Goal: Task Accomplishment & Management: Manage account settings

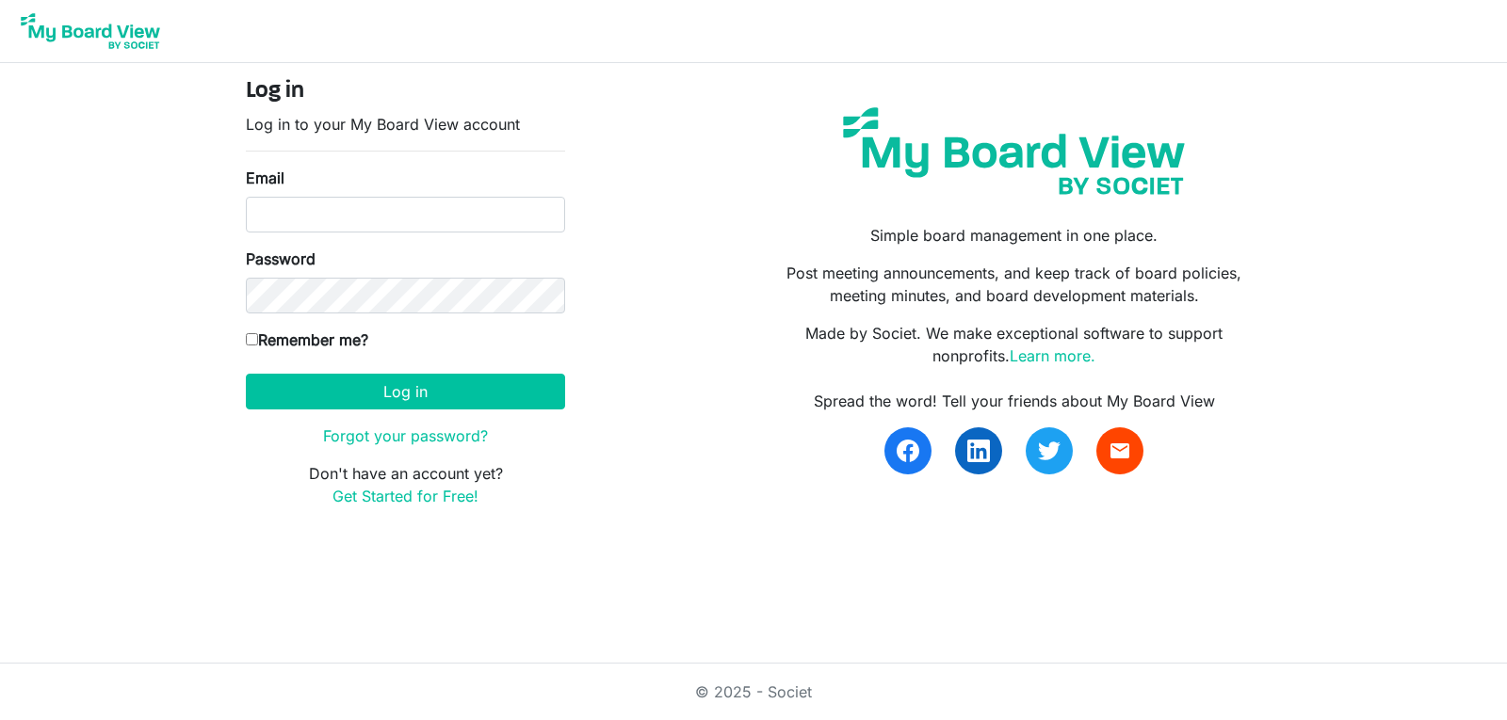
click at [385, 217] on input "Email" at bounding box center [405, 215] width 319 height 36
type input "[EMAIL_ADDRESS][DOMAIN_NAME]"
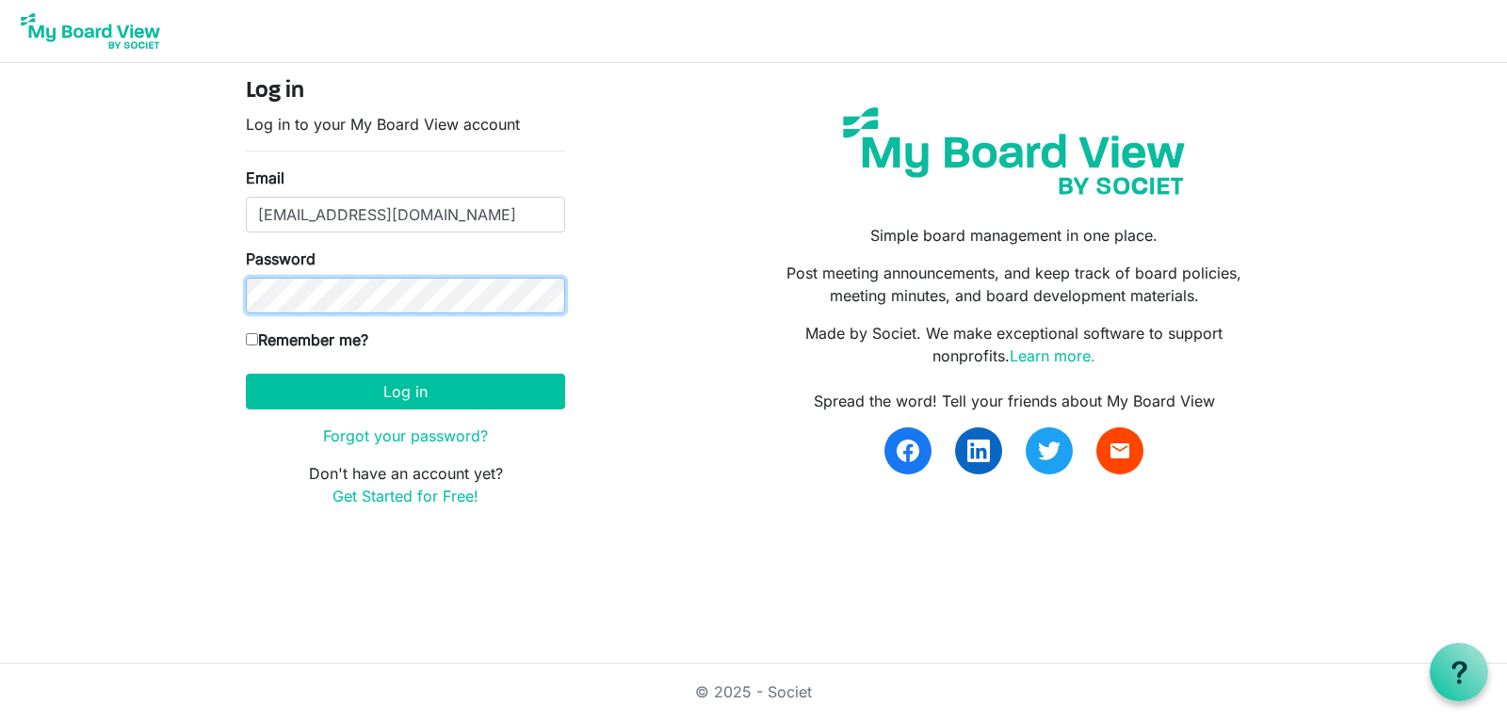
click at [246, 374] on button "Log in" at bounding box center [405, 392] width 319 height 36
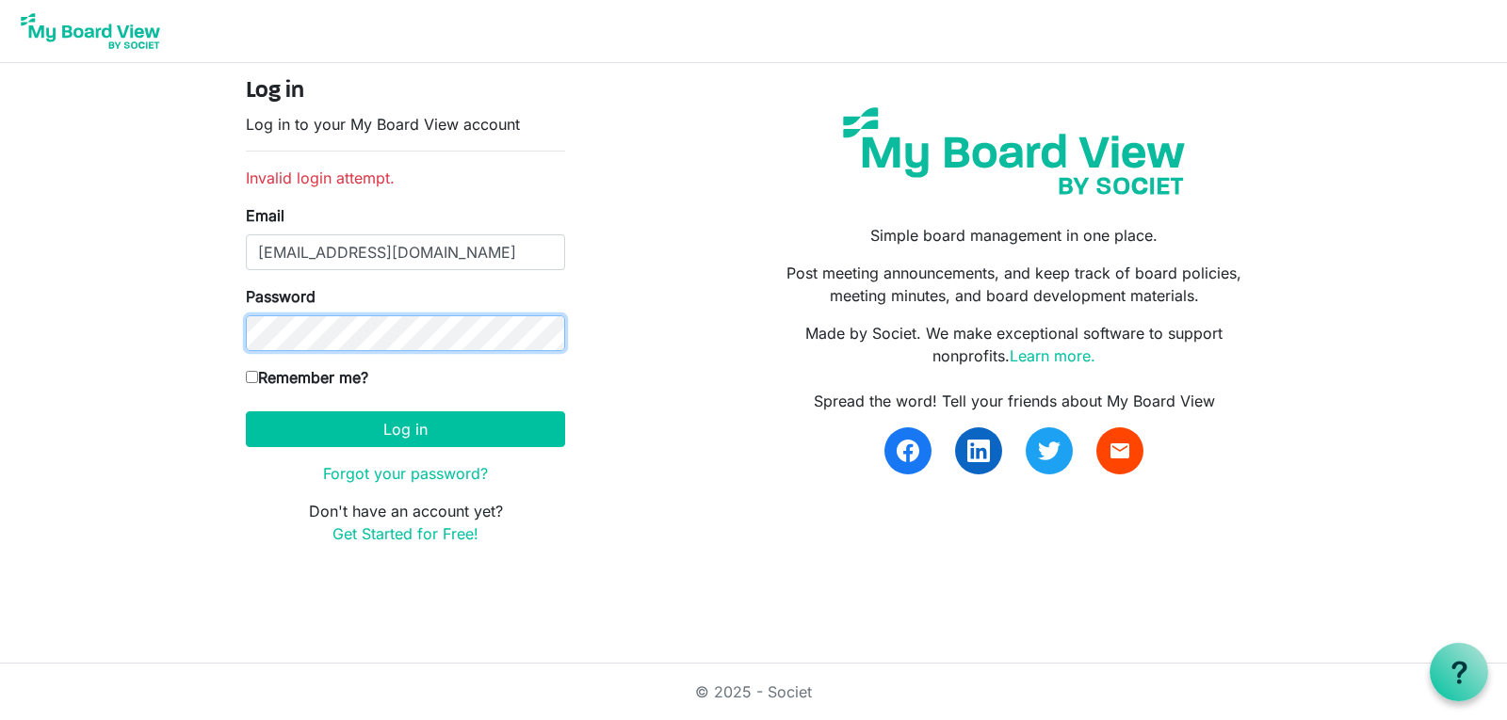
click at [246, 412] on button "Log in" at bounding box center [405, 430] width 319 height 36
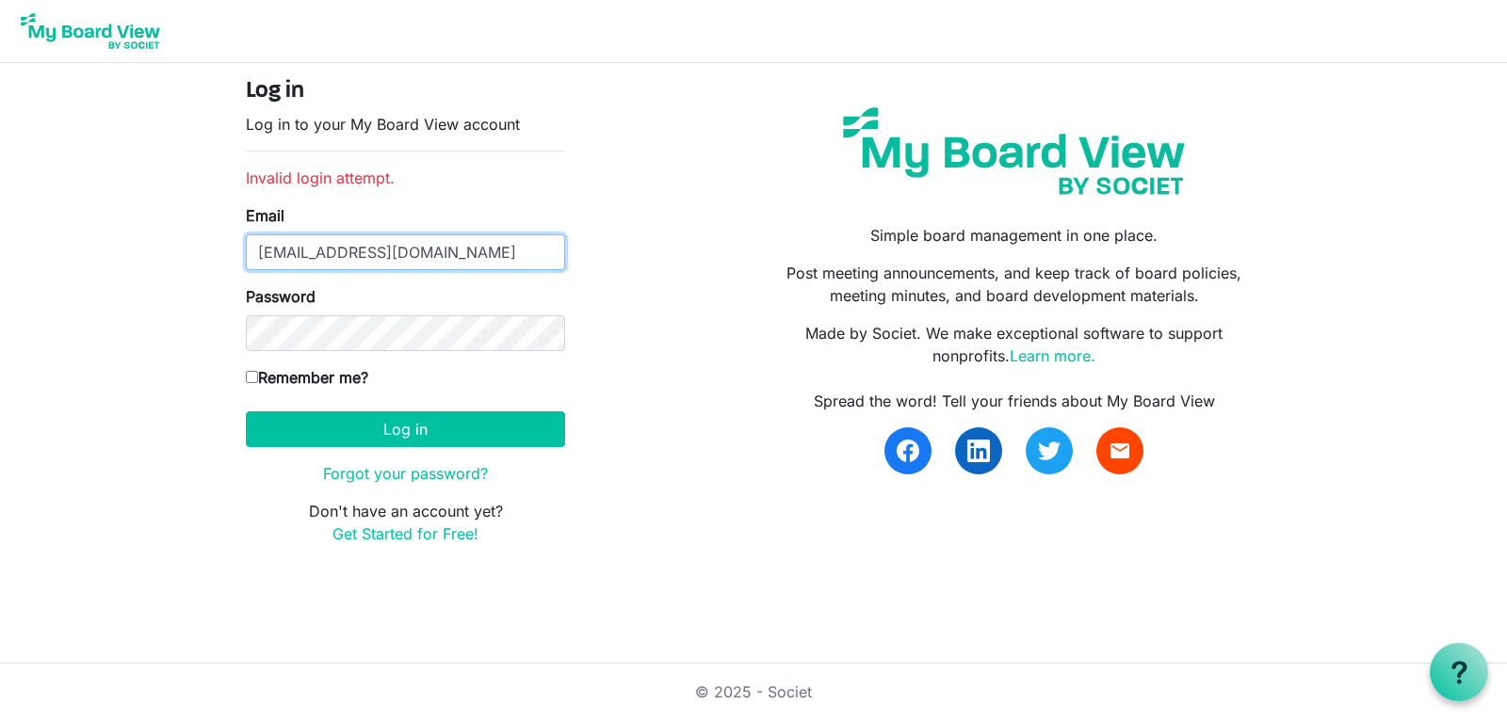
drag, startPoint x: 507, startPoint y: 251, endPoint x: 79, endPoint y: 258, distance: 427.6
click at [79, 258] on body "Log in Log in to your My Board View account Invalid login attempt. Email phil.k…" at bounding box center [753, 287] width 1507 height 575
type input "pkruger@swanmorss.com"
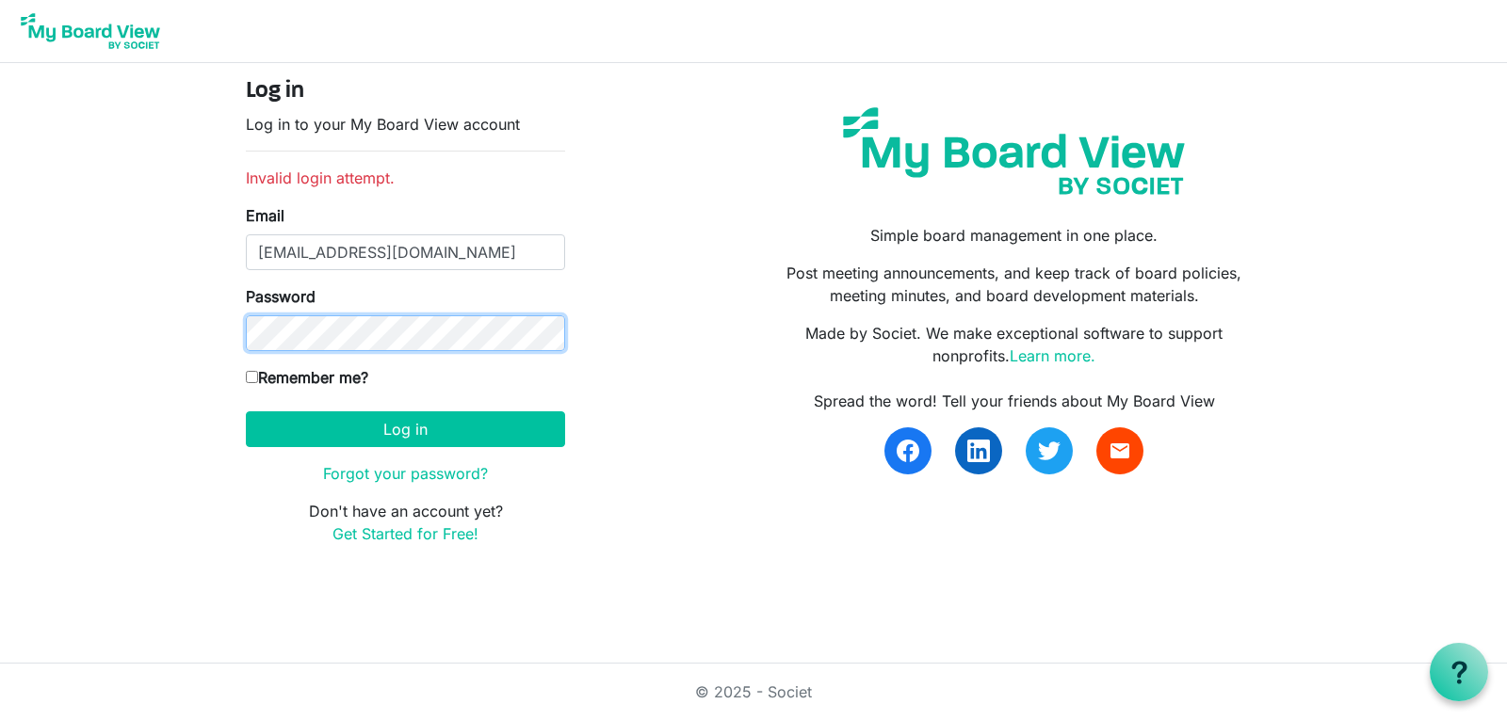
click at [246, 412] on button "Log in" at bounding box center [405, 430] width 319 height 36
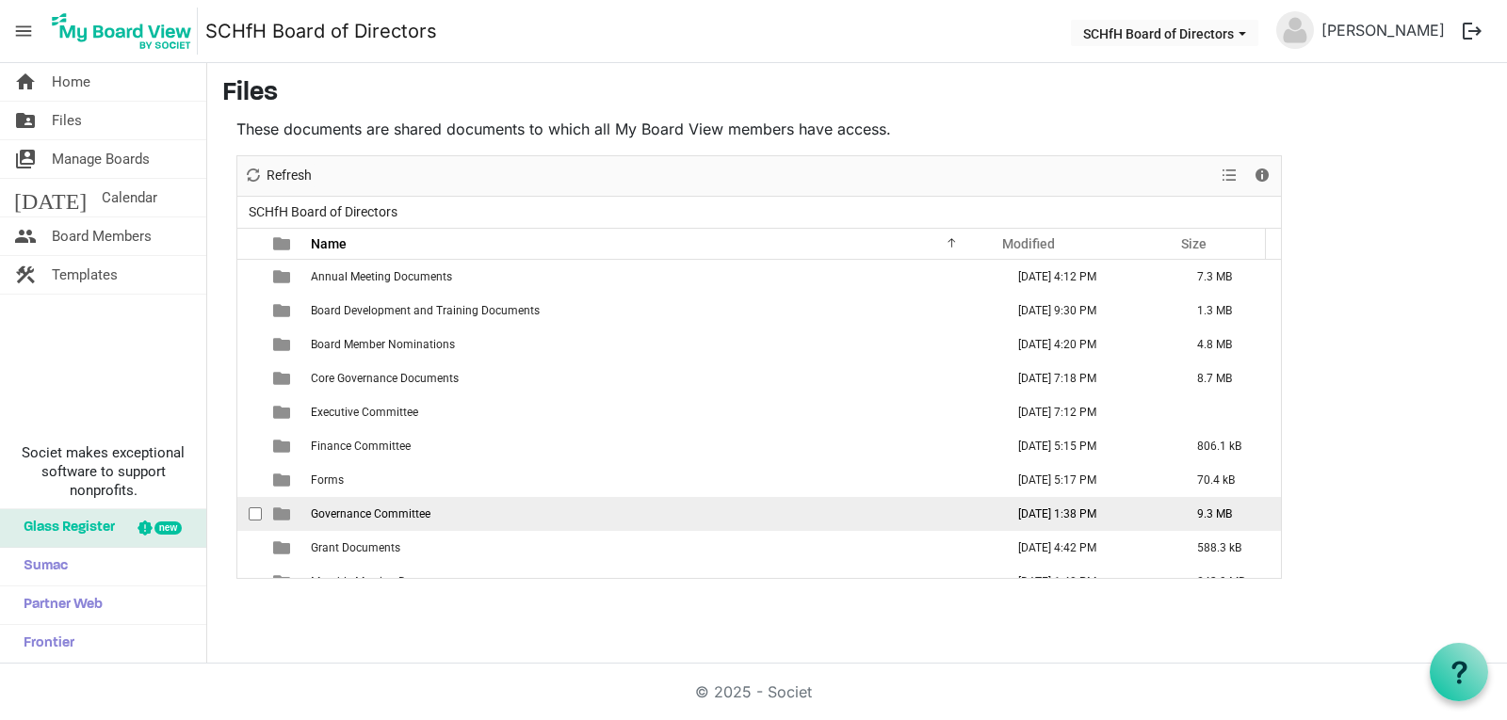
click at [370, 513] on span "Governance Committee" at bounding box center [371, 514] width 120 height 13
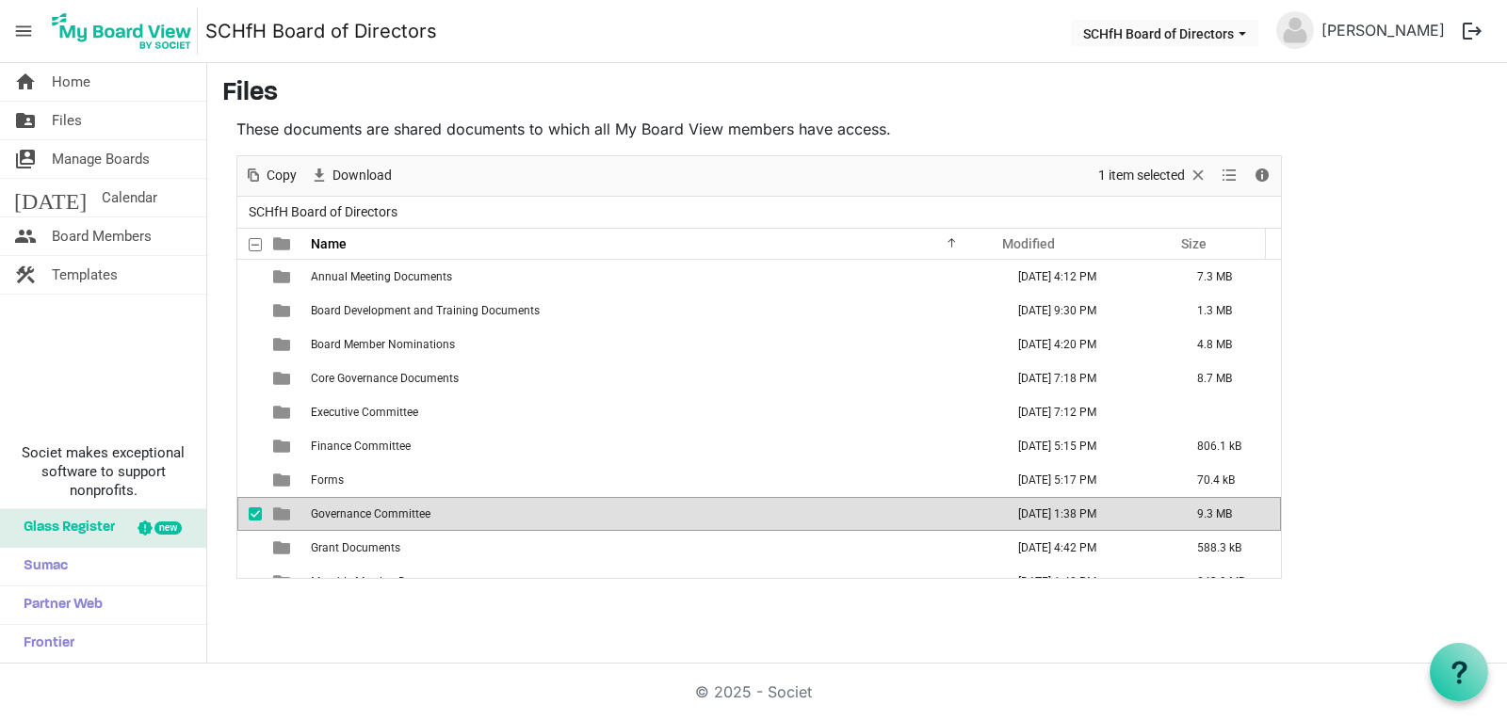
click at [370, 513] on span "Governance Committee" at bounding box center [371, 514] width 120 height 13
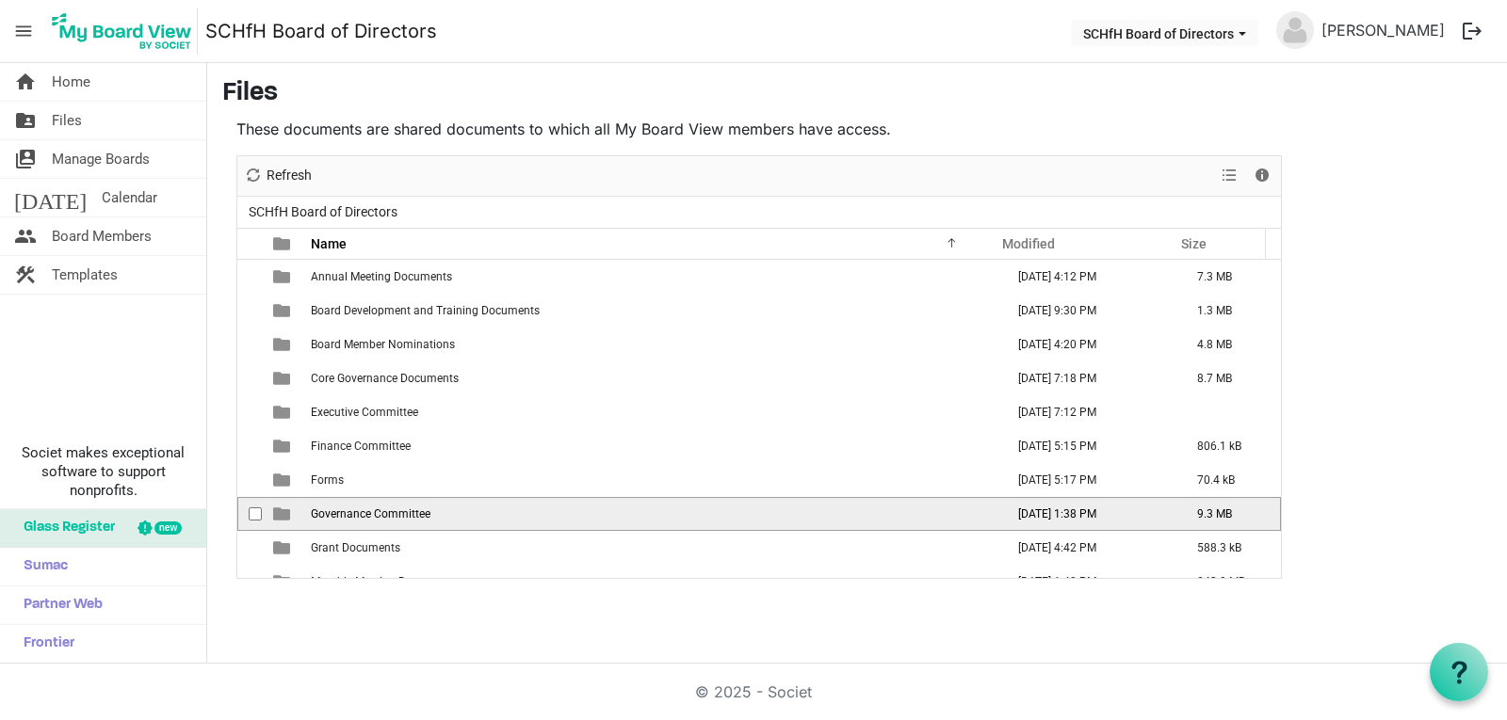
click at [370, 513] on span "Governance Committee" at bounding box center [371, 514] width 120 height 13
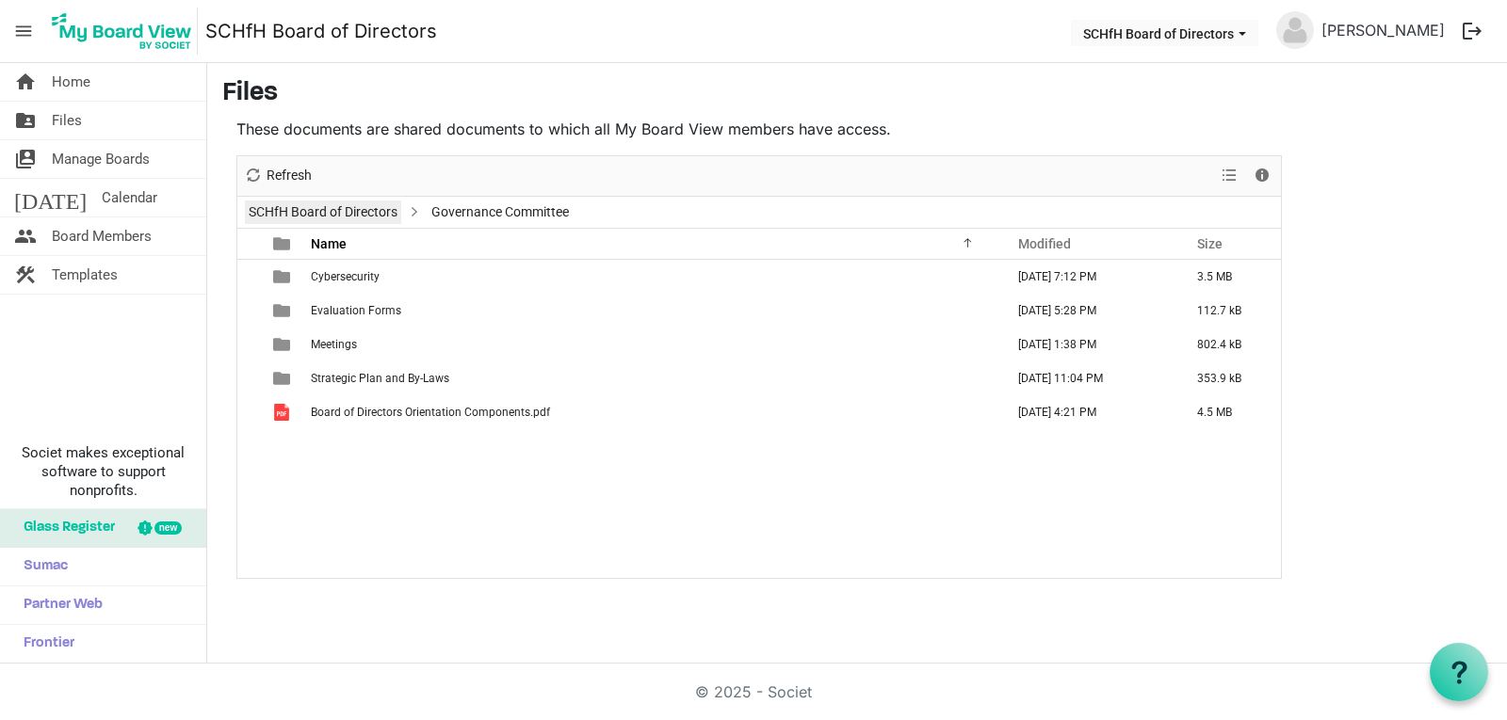
click at [349, 217] on link "SCHfH Board of Directors" at bounding box center [323, 213] width 156 height 24
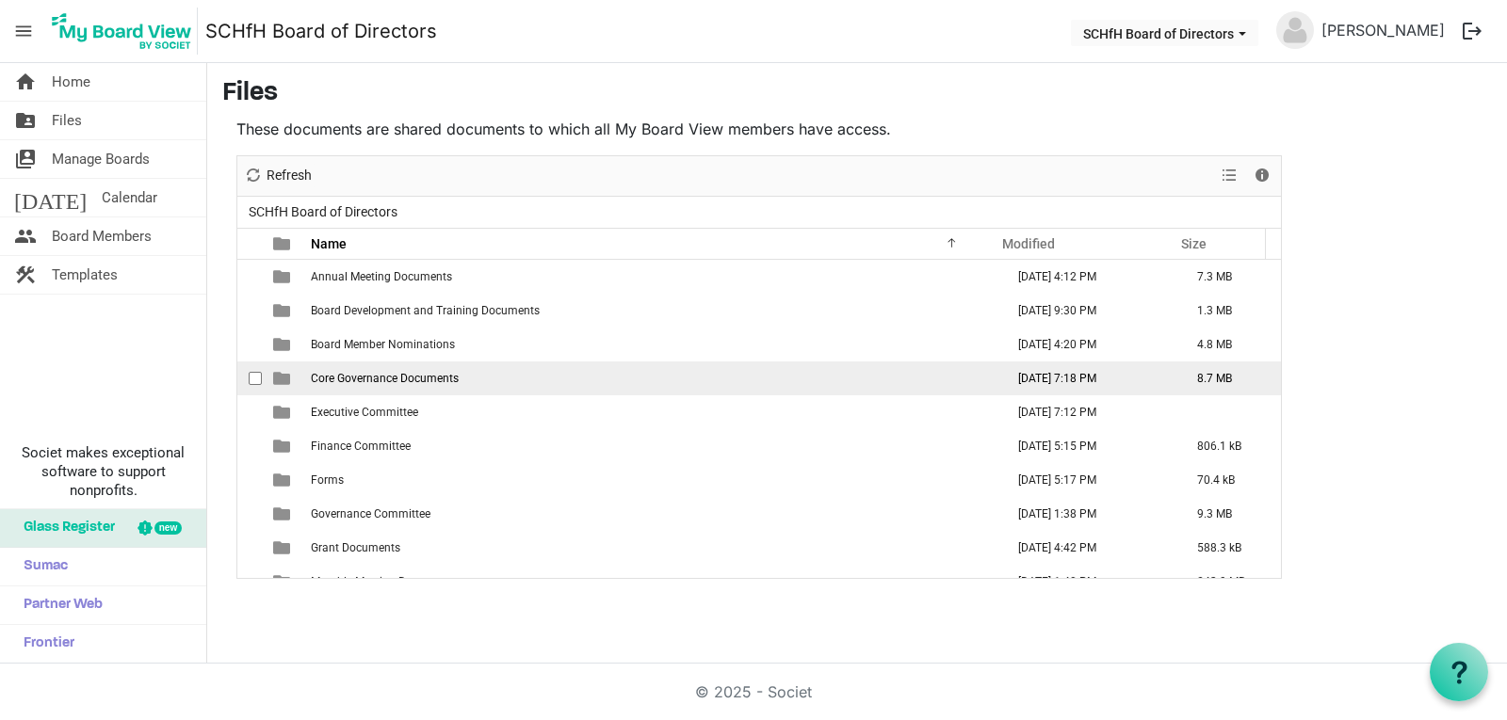
click at [384, 373] on span "Core Governance Documents" at bounding box center [385, 378] width 148 height 13
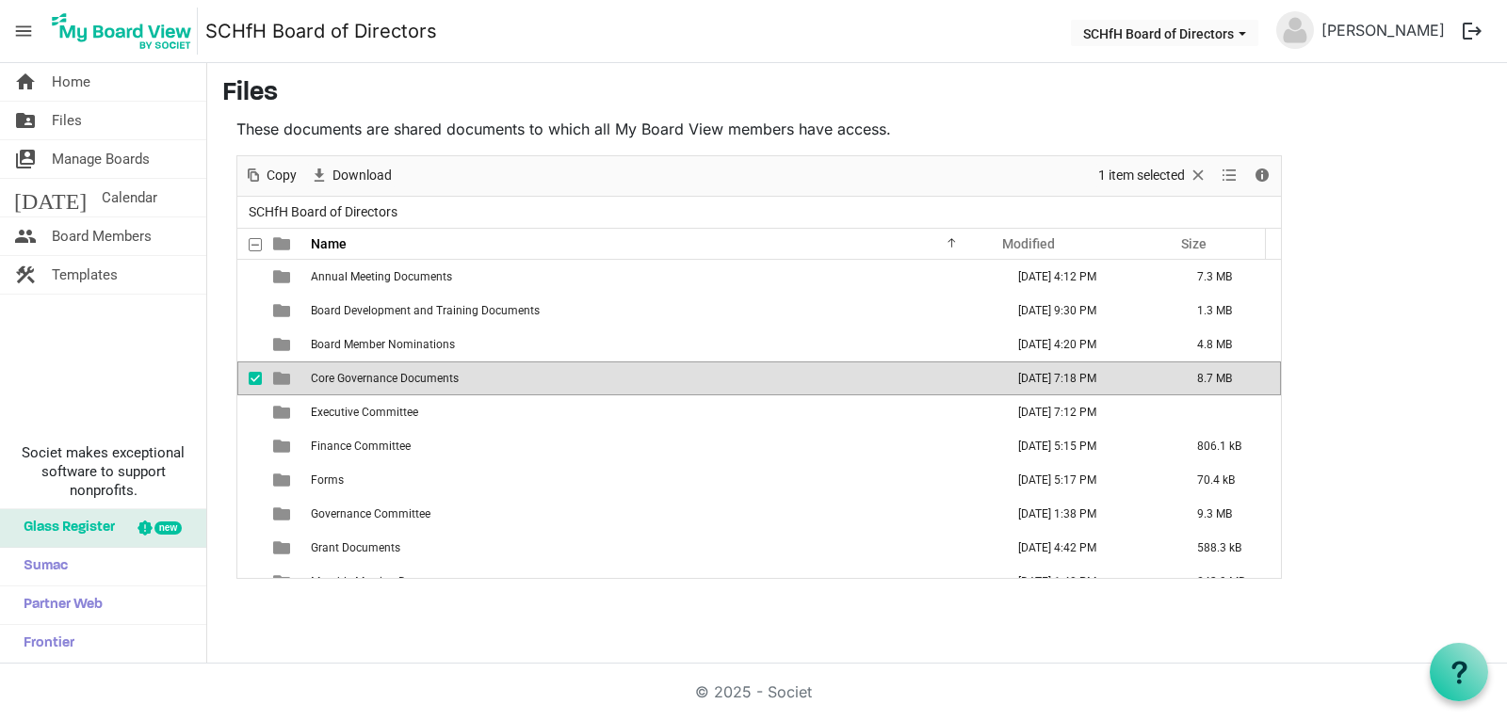
click at [384, 373] on span "Core Governance Documents" at bounding box center [385, 378] width 148 height 13
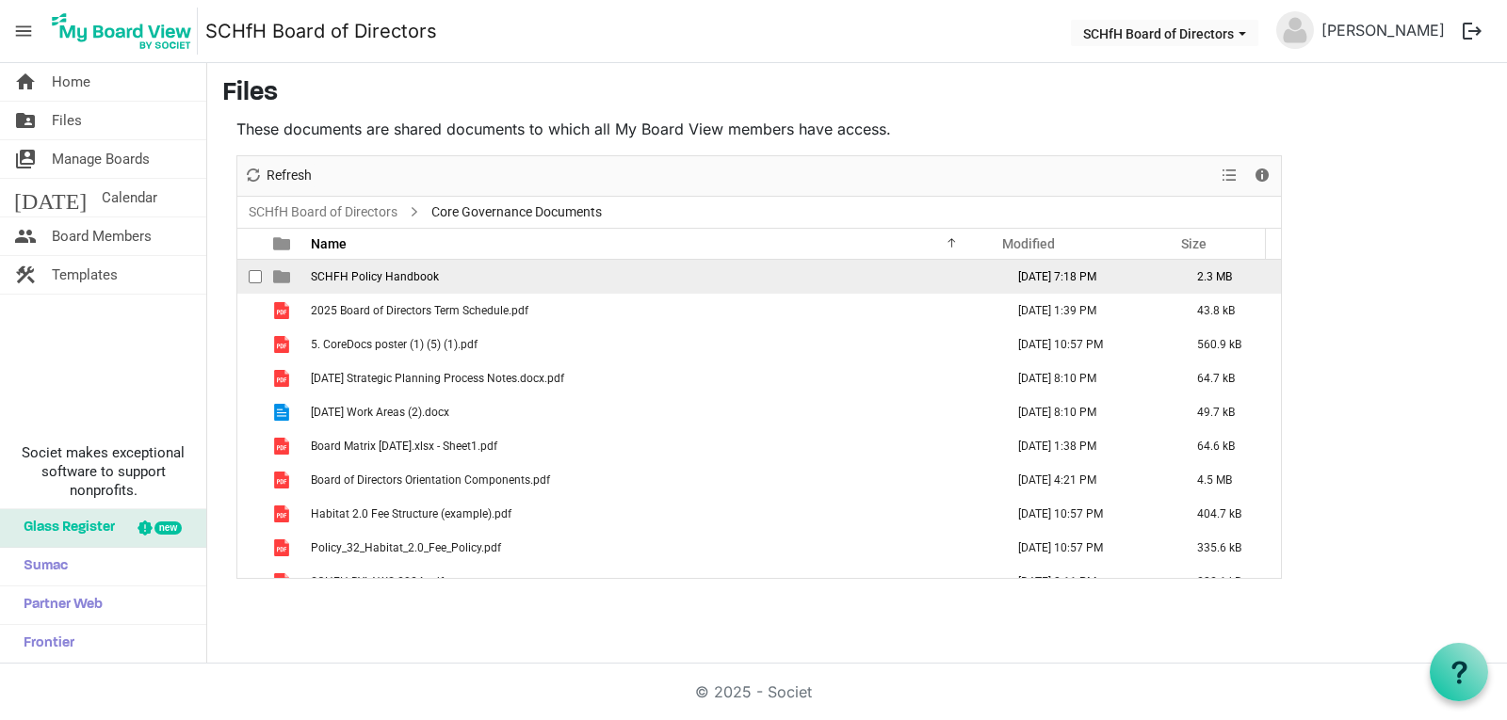
click at [376, 274] on span "SCHFH Policy Handbook" at bounding box center [375, 276] width 128 height 13
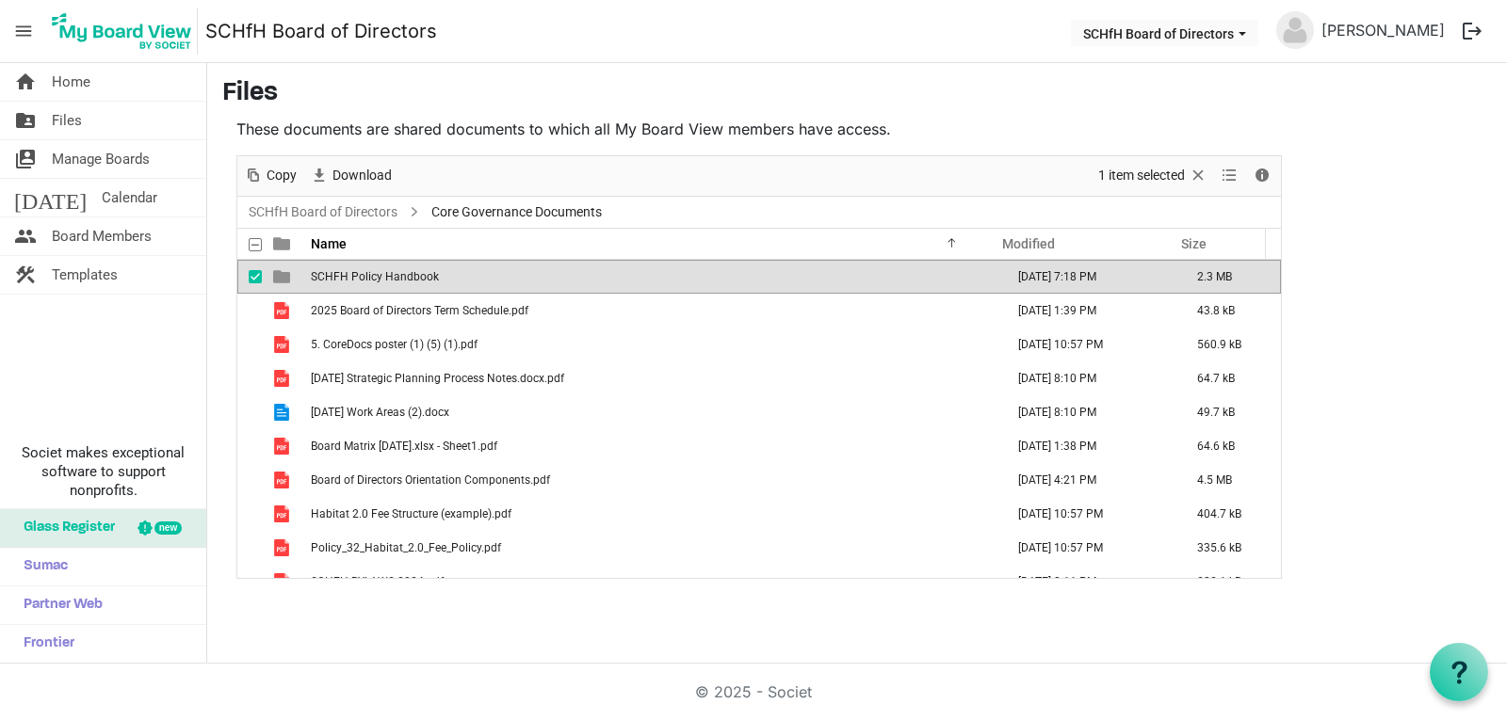
click at [376, 274] on span "SCHFH Policy Handbook" at bounding box center [375, 276] width 128 height 13
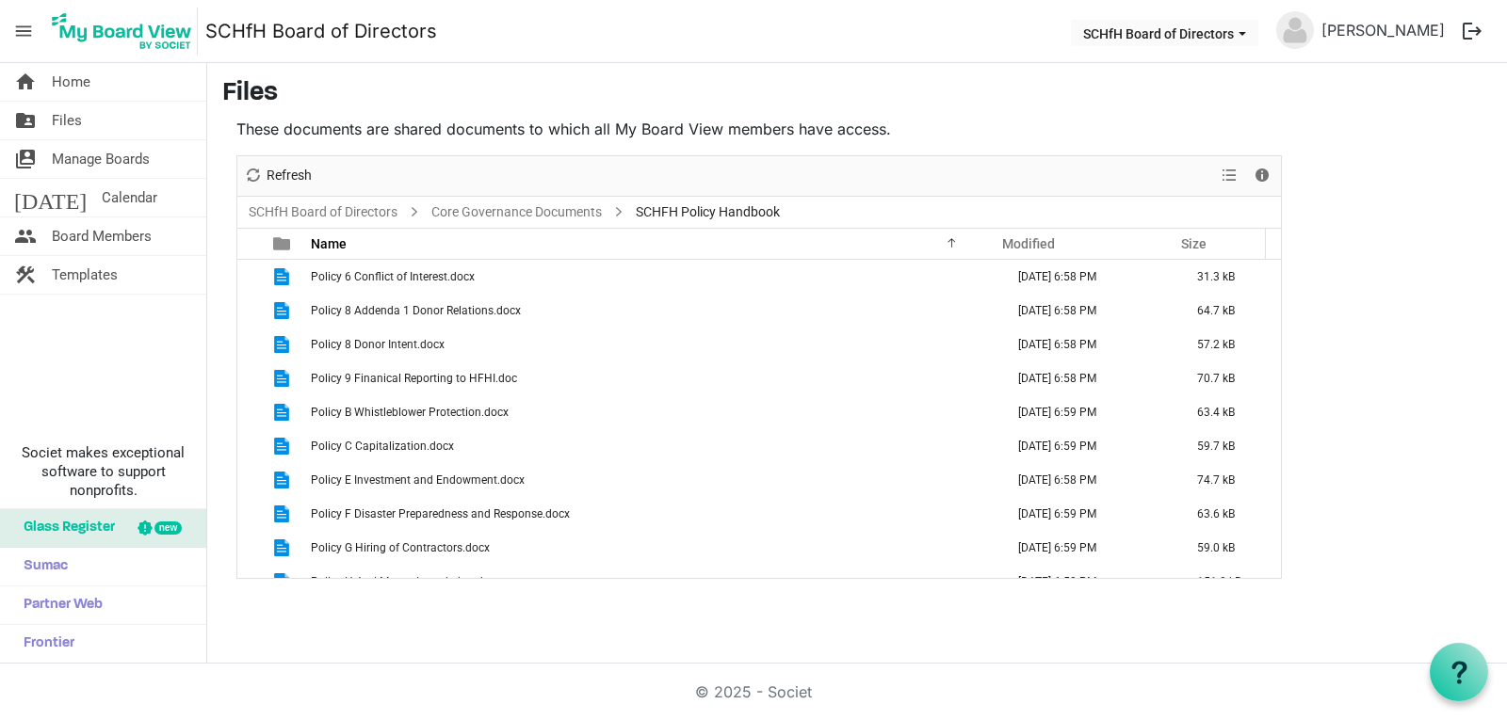
scroll to position [868, 0]
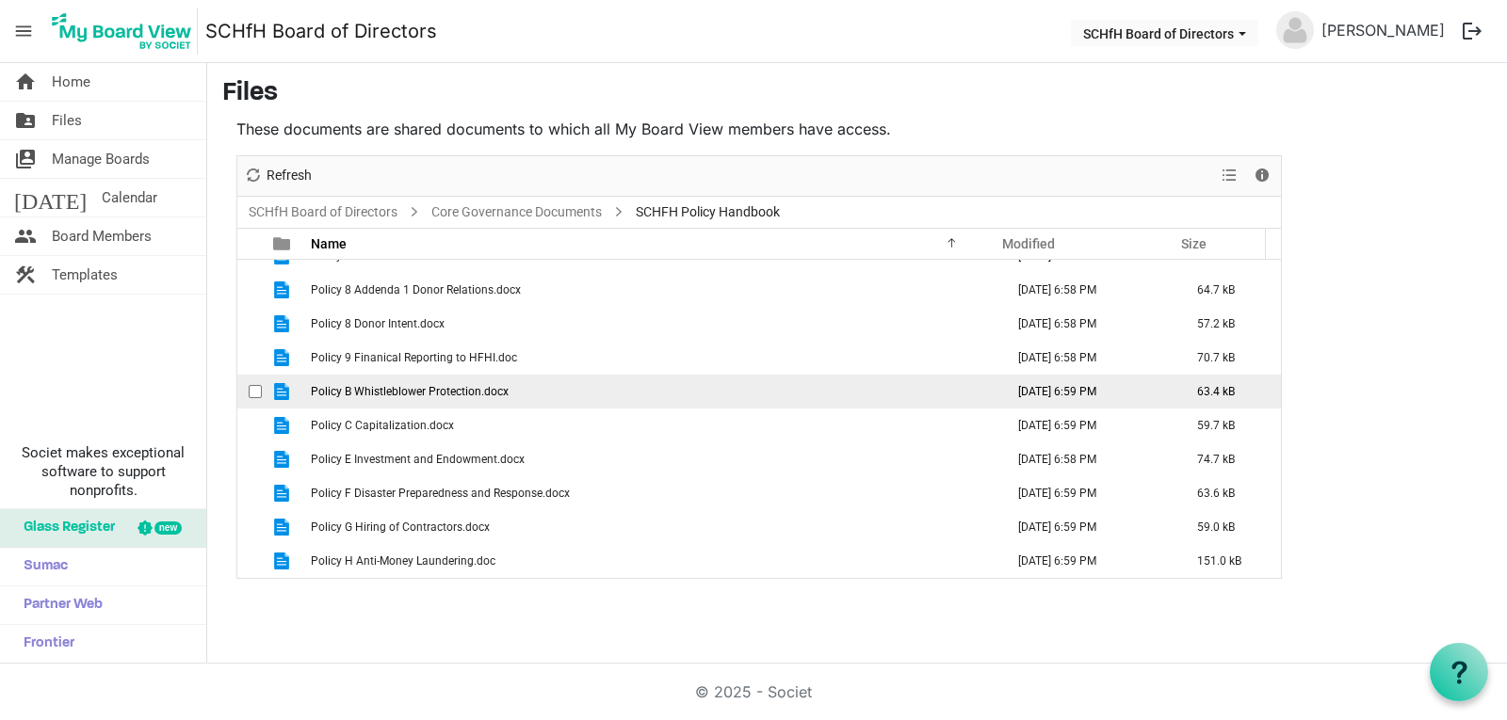
click at [430, 397] on span "Policy B Whistleblower Protection.docx" at bounding box center [410, 391] width 198 height 13
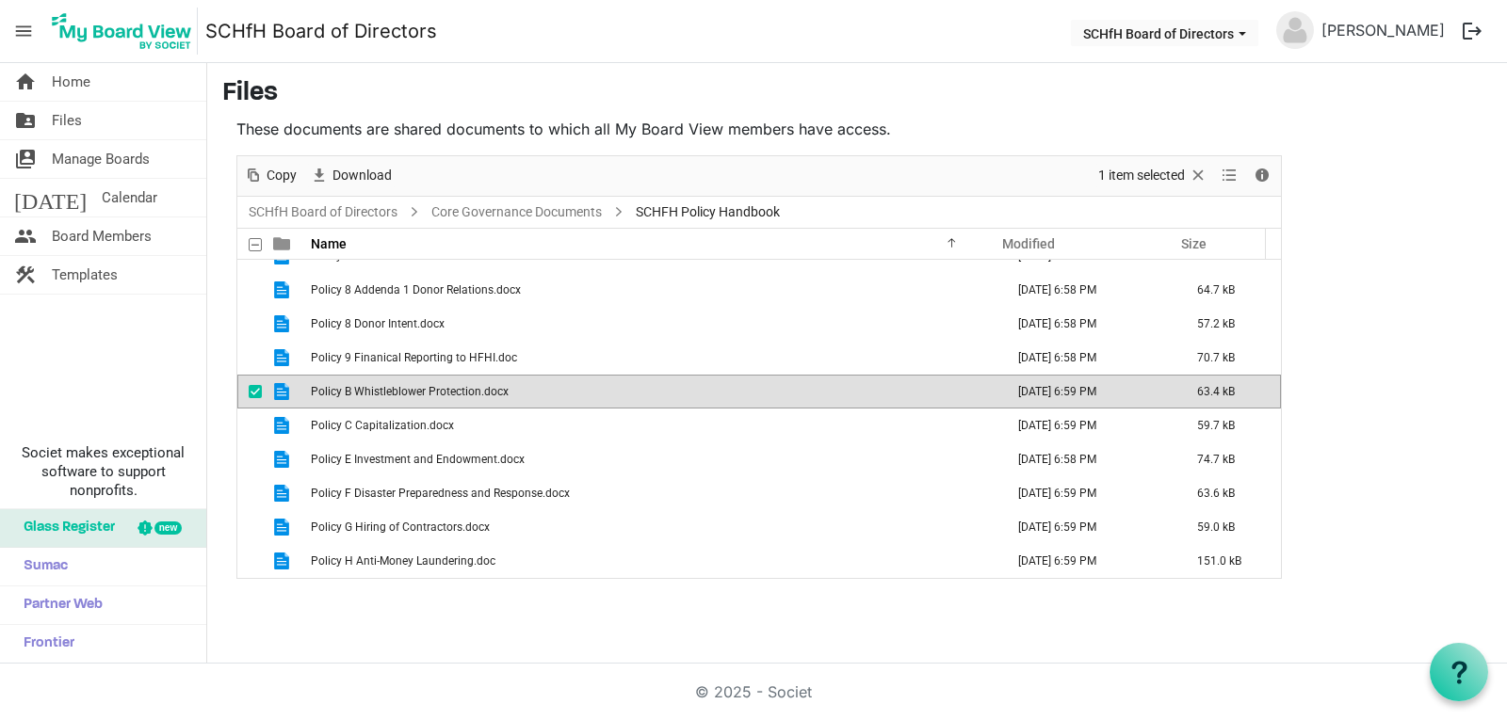
click at [430, 397] on span "Policy B Whistleblower Protection.docx" at bounding box center [410, 391] width 198 height 13
click at [587, 396] on td "Policy B Whistleblower Protection.docx" at bounding box center [651, 392] width 693 height 34
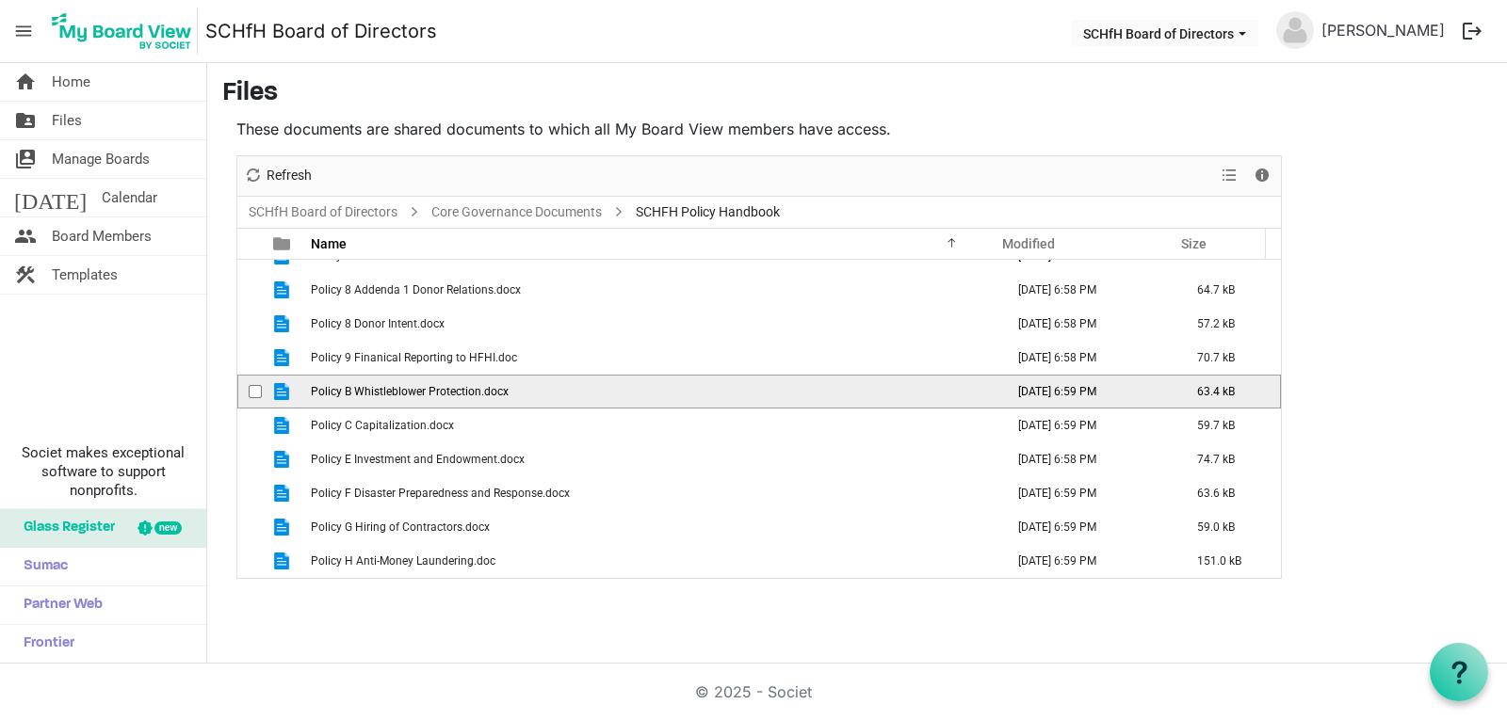
click at [587, 396] on td "Policy B Whistleblower Protection.docx" at bounding box center [651, 392] width 693 height 34
